Goal: Navigation & Orientation: Find specific page/section

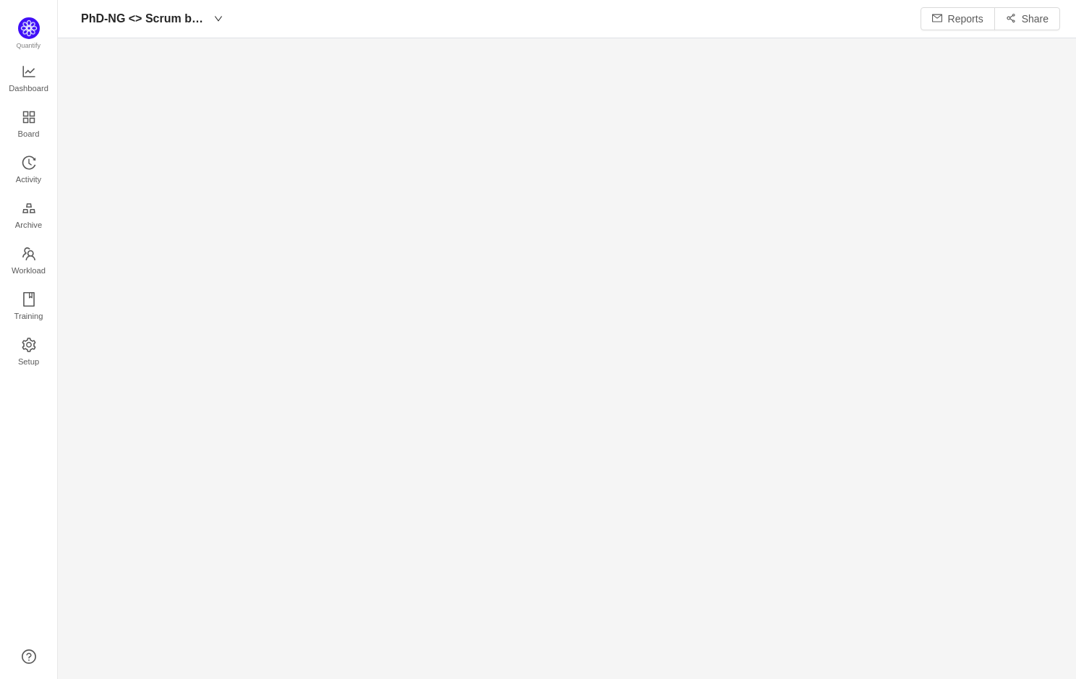
scroll to position [679, 1018]
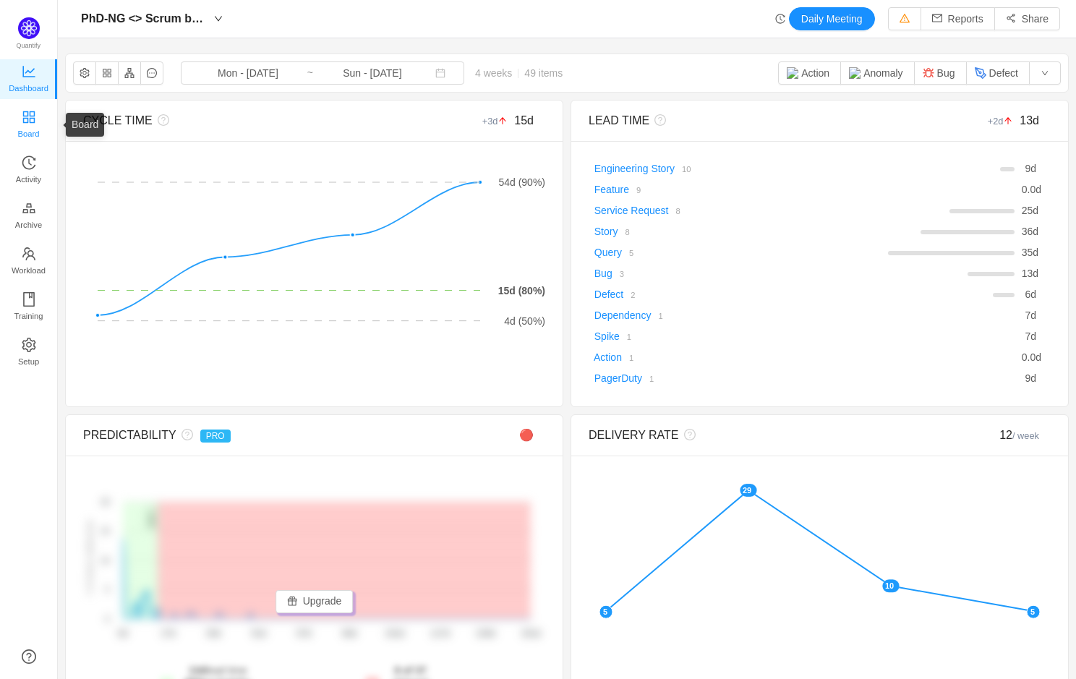
click at [29, 133] on span "Board" at bounding box center [29, 133] width 22 height 29
click at [29, 124] on span "Board" at bounding box center [29, 133] width 22 height 29
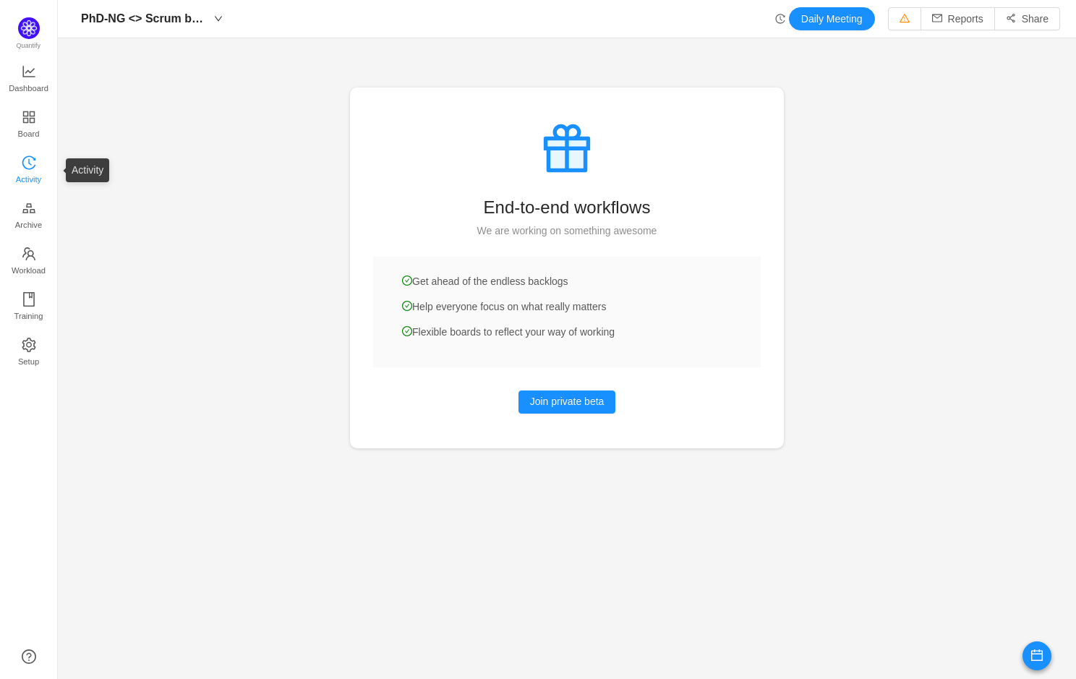
click at [30, 168] on span "Activity" at bounding box center [28, 179] width 25 height 29
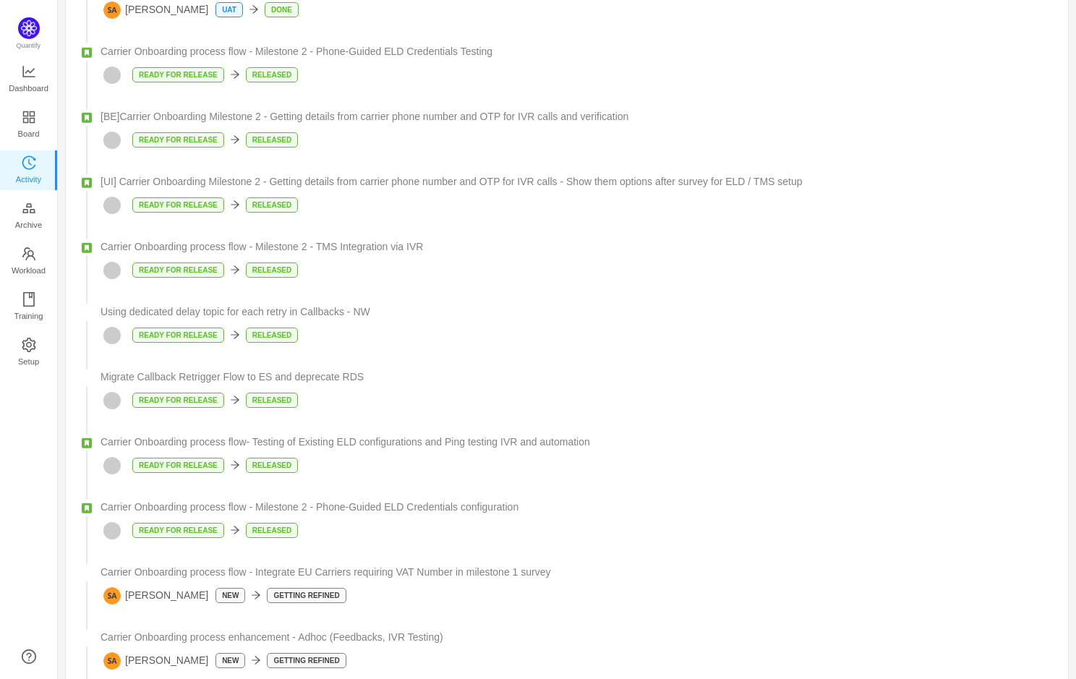
scroll to position [957, 0]
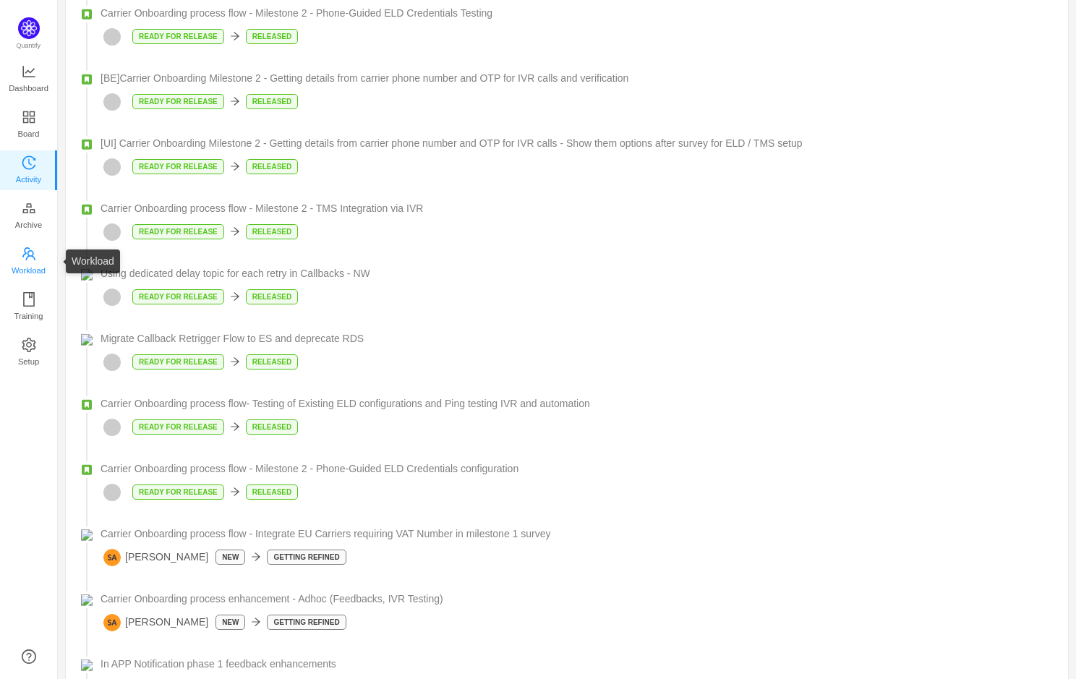
click at [34, 247] on icon "icon: team" at bounding box center [29, 254] width 14 height 14
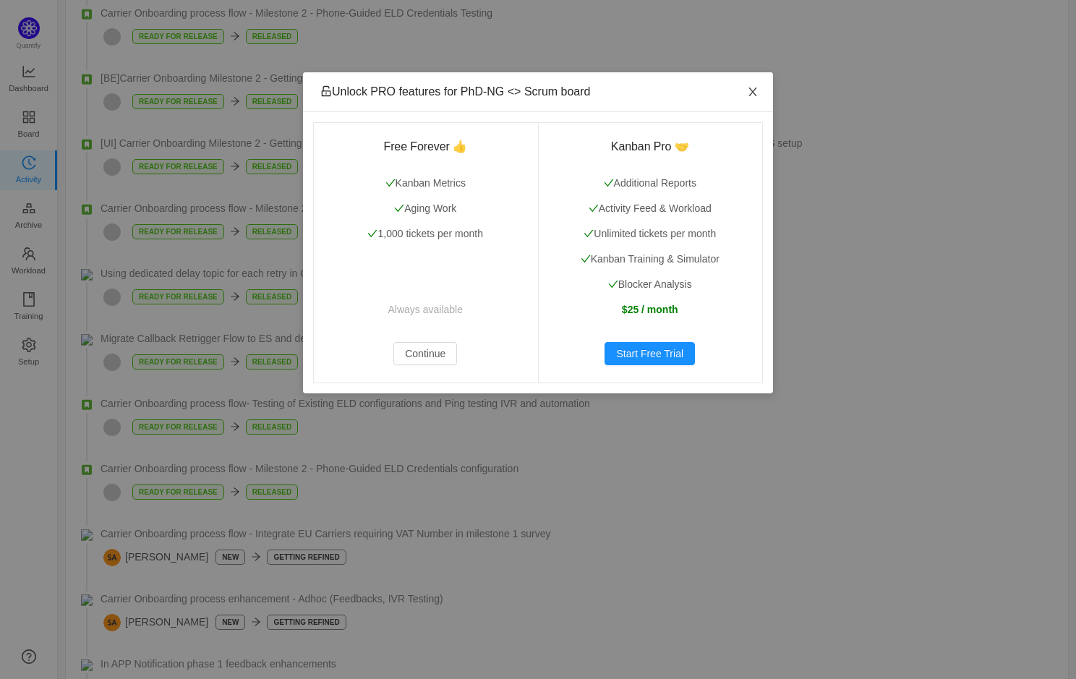
click at [750, 87] on icon "icon: close" at bounding box center [753, 92] width 12 height 12
